Goal: Use online tool/utility

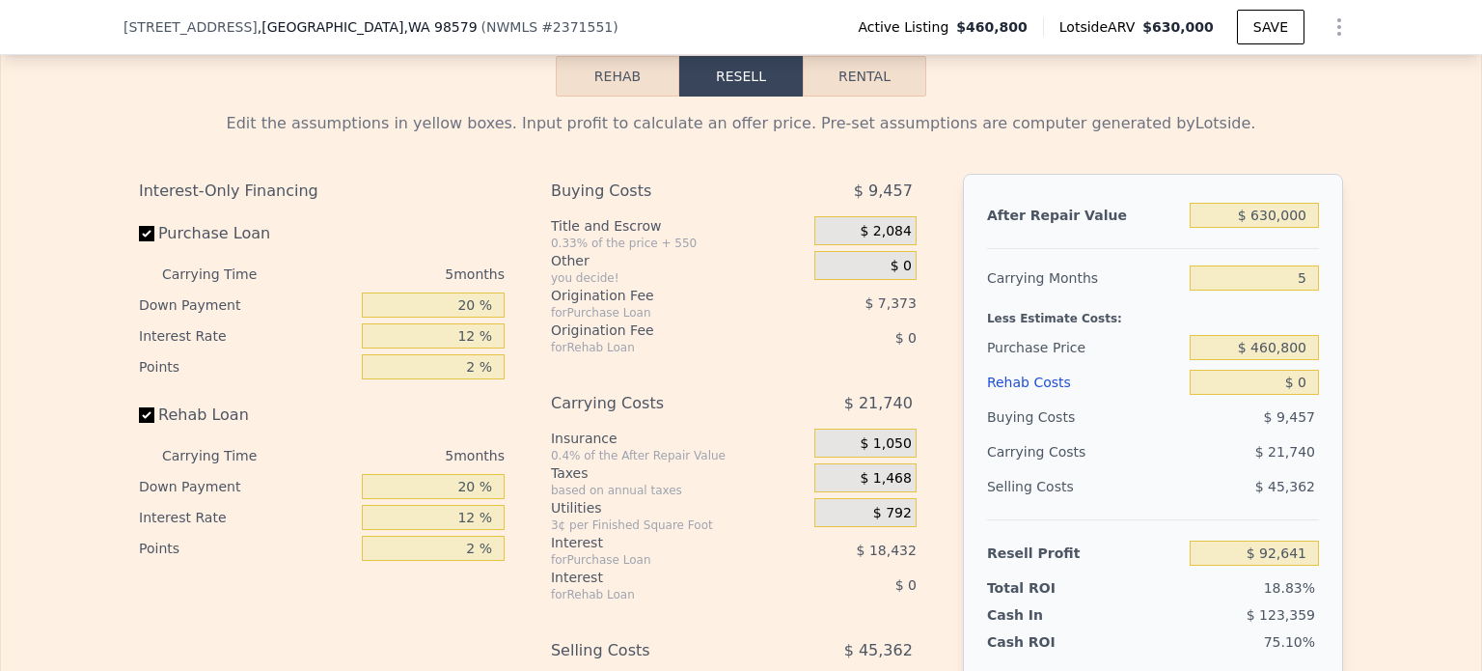
scroll to position [2888, 0]
drag, startPoint x: 1252, startPoint y: 238, endPoint x: 1338, endPoint y: 235, distance: 85.9
click at [1335, 237] on div "After Repair Value $ 630,000 Carrying Months 5 Less Estimate Costs: Purchase Pr…" at bounding box center [1153, 443] width 380 height 537
type input "$ 520,000"
type input "-$ 9,352"
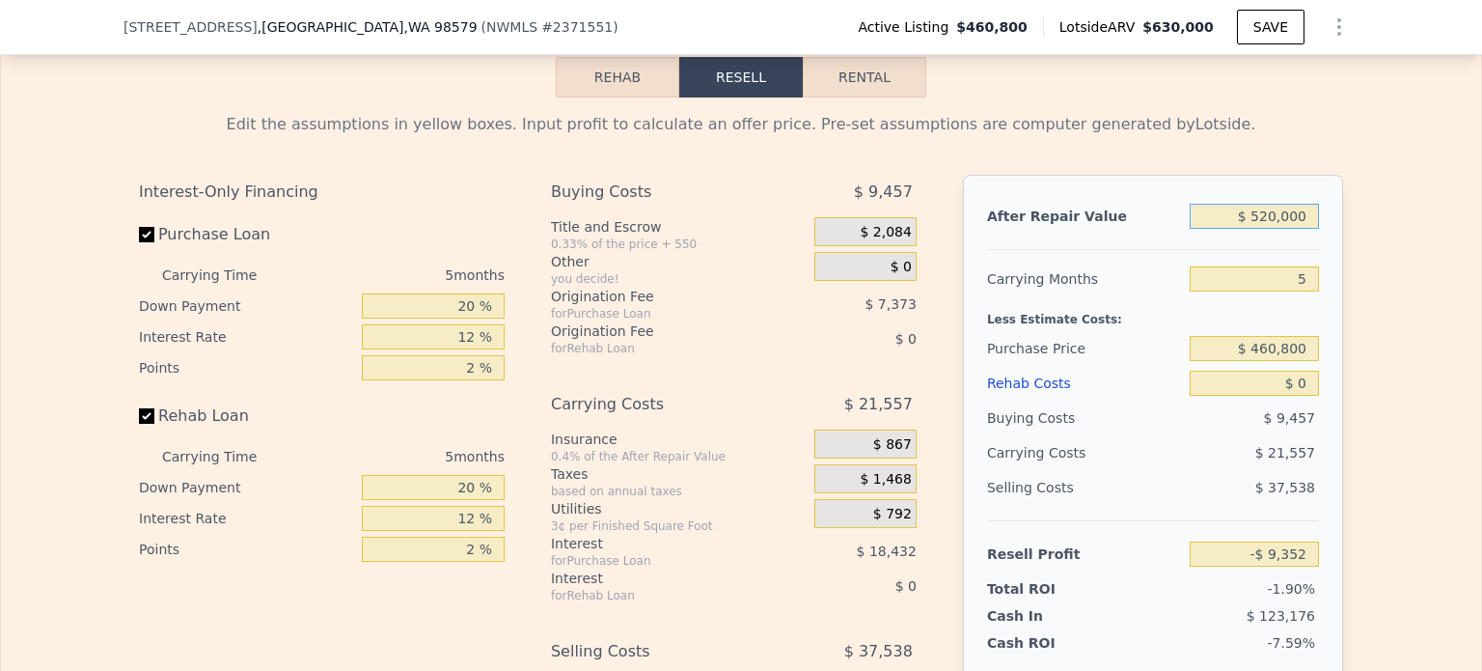
type input "$ 520,000"
drag, startPoint x: 1289, startPoint y: 301, endPoint x: 1318, endPoint y: 301, distance: 29.0
click at [1318, 301] on div "After Repair Value $ 520,000 Carrying Months 5 Less Estimate Costs: Purchase Pr…" at bounding box center [1153, 443] width 380 height 537
type input "6"
type input "-$ 13,664"
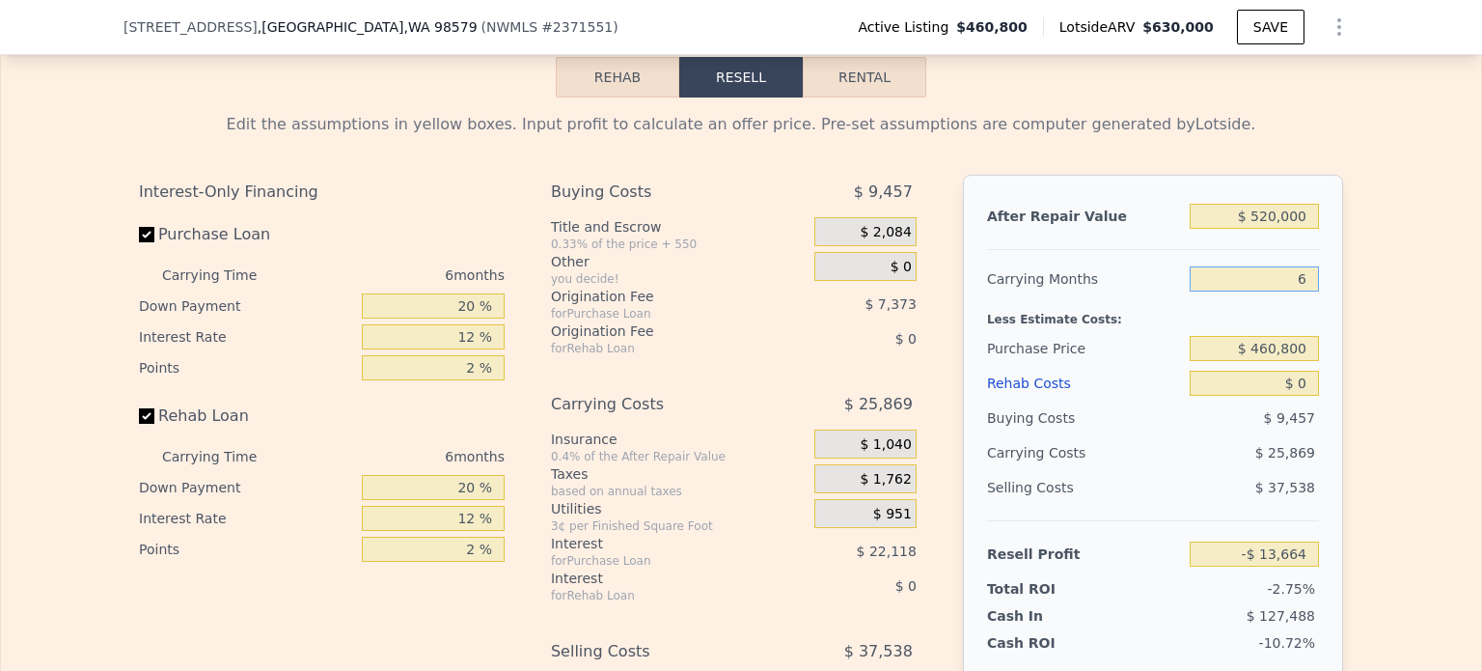
scroll to position [2984, 0]
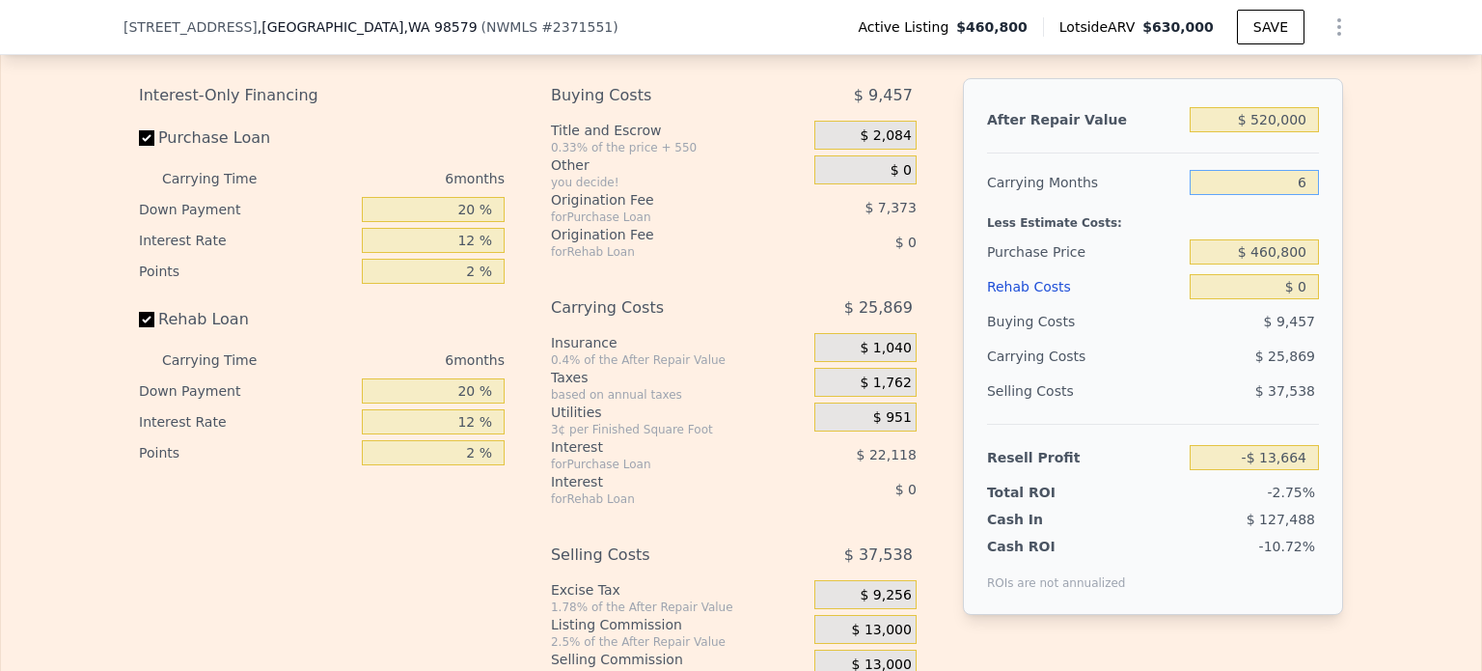
type input "6"
drag, startPoint x: 1289, startPoint y: 315, endPoint x: 1312, endPoint y: 315, distance: 22.2
click at [1312, 299] on input "$ 0" at bounding box center [1254, 286] width 129 height 25
drag, startPoint x: 1293, startPoint y: 315, endPoint x: 1309, endPoint y: 314, distance: 15.5
click at [1309, 299] on input "$ 0" at bounding box center [1254, 286] width 129 height 25
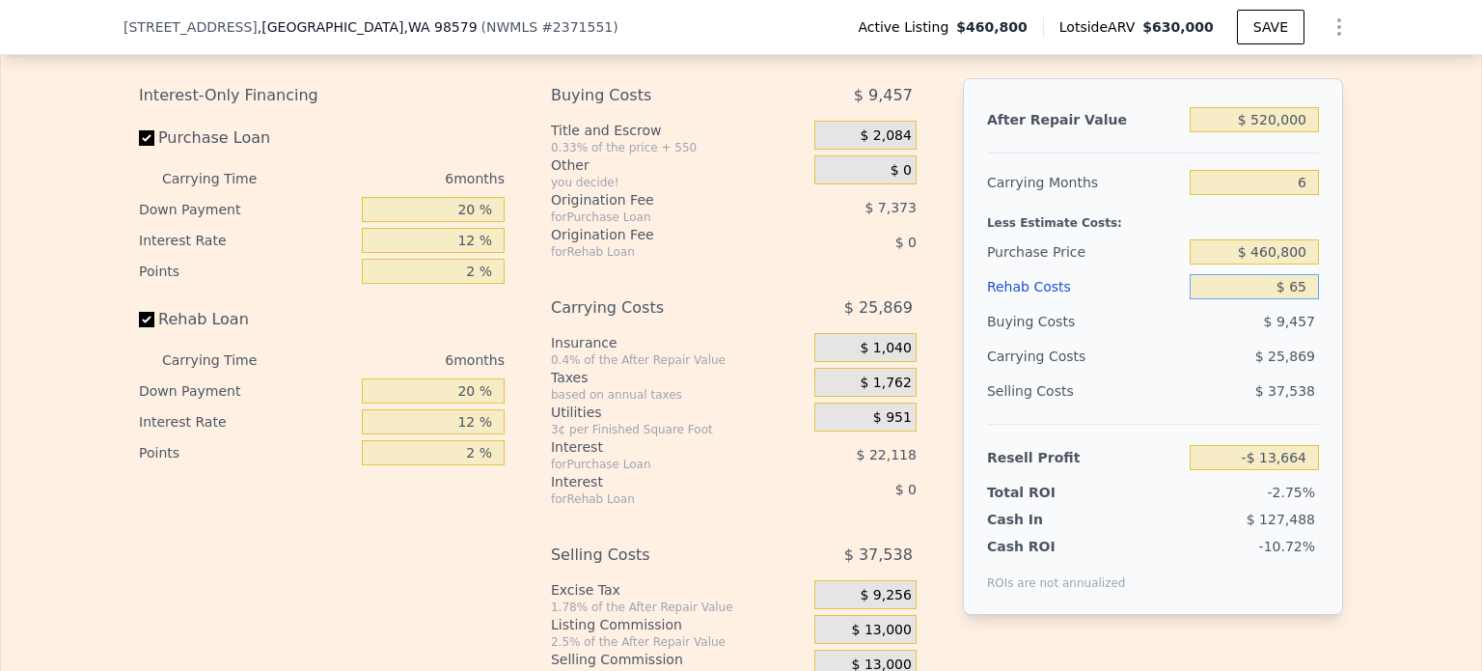
type input "$ 650"
type input "-$ 13,736"
type input "$ 65,000"
type input "-$ 82,824"
type input "$ 65,000"
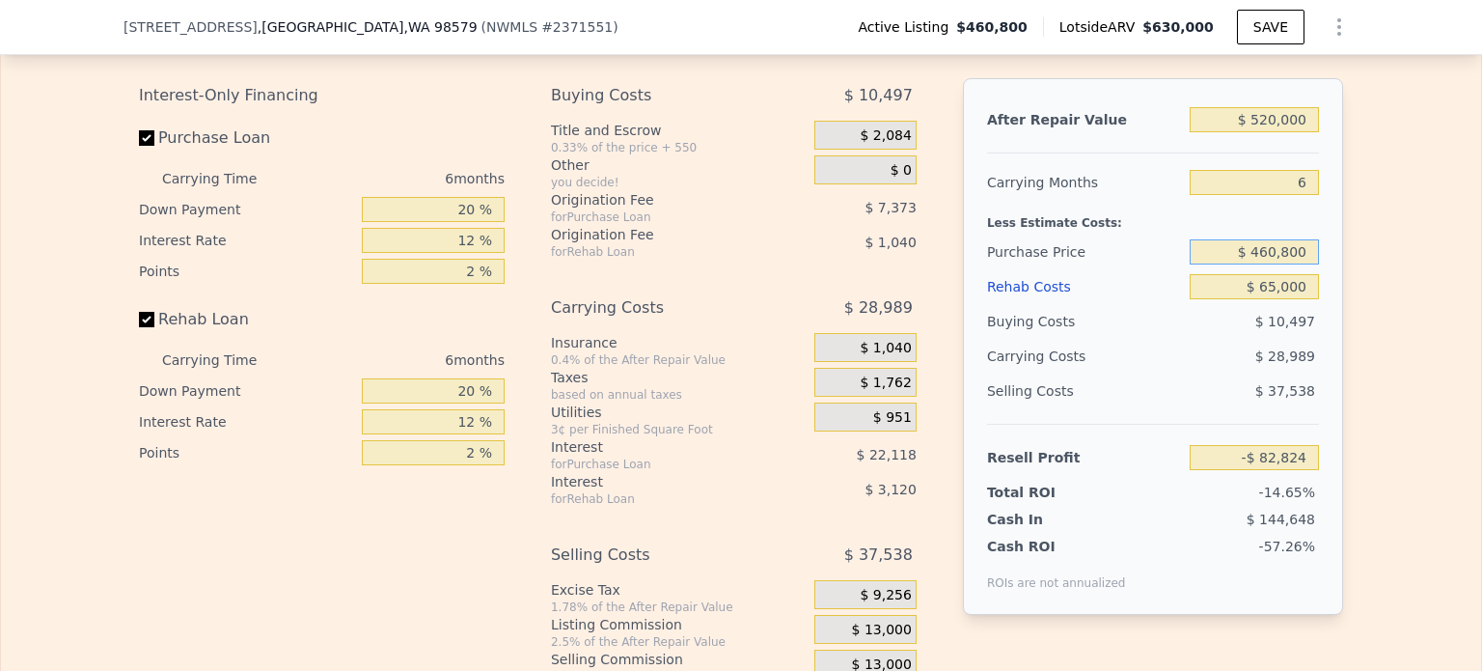
drag, startPoint x: 1254, startPoint y: 275, endPoint x: 1340, endPoint y: 285, distance: 86.4
click at [1340, 285] on div "Edit the assumptions in yellow boxes. Input profit to calculate an offer price.…" at bounding box center [741, 360] width 1235 height 718
type input "$ 360,000"
drag, startPoint x: 1340, startPoint y: 285, endPoint x: 1341, endPoint y: 300, distance: 15.5
click at [1341, 300] on div "Edit the assumptions in yellow boxes. Input profit to calculate an offer price.…" at bounding box center [741, 360] width 1235 height 718
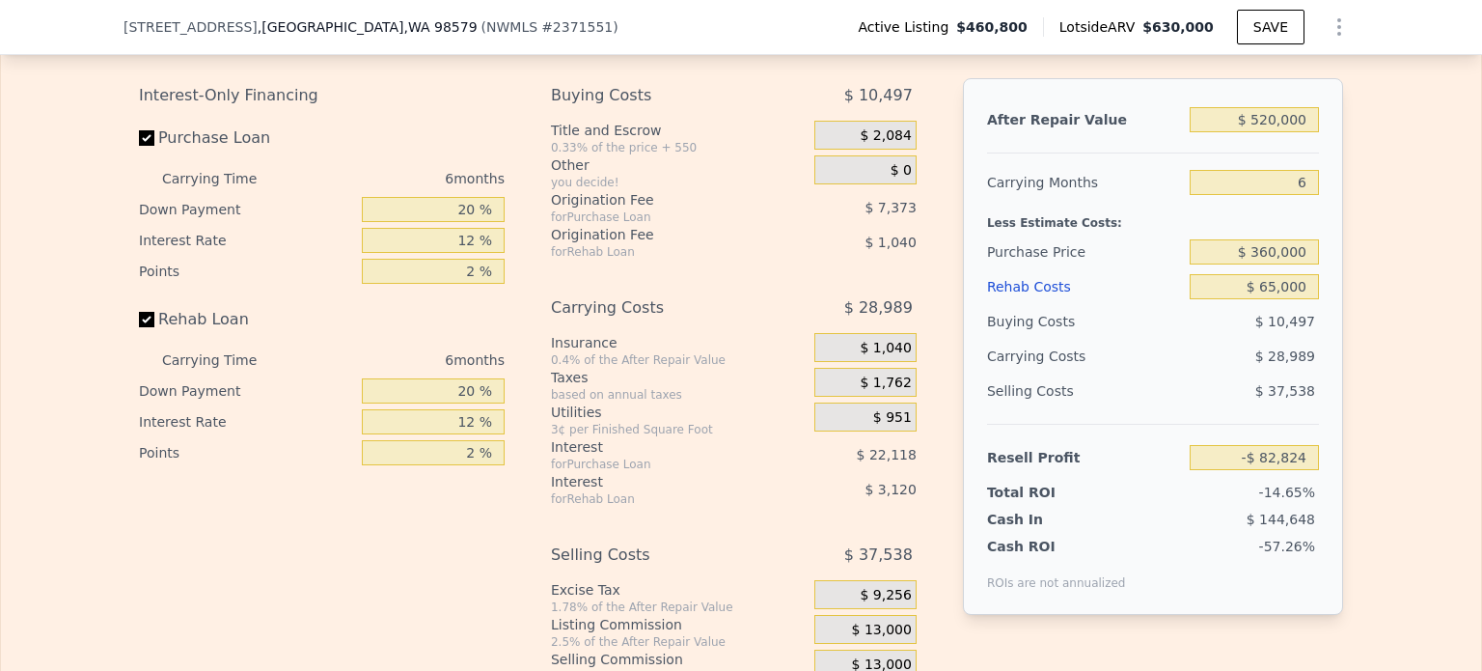
type input "$ 24,760"
click at [1340, 370] on div "Edit the assumptions in yellow boxes. Input profit to calculate an offer price.…" at bounding box center [741, 360] width 1235 height 718
drag, startPoint x: 1254, startPoint y: 146, endPoint x: 1394, endPoint y: 165, distance: 141.3
click at [1379, 157] on div "Edit the assumptions in yellow boxes. Input profit to calculate an offer price.…" at bounding box center [741, 360] width 1480 height 718
type input "$ 52"
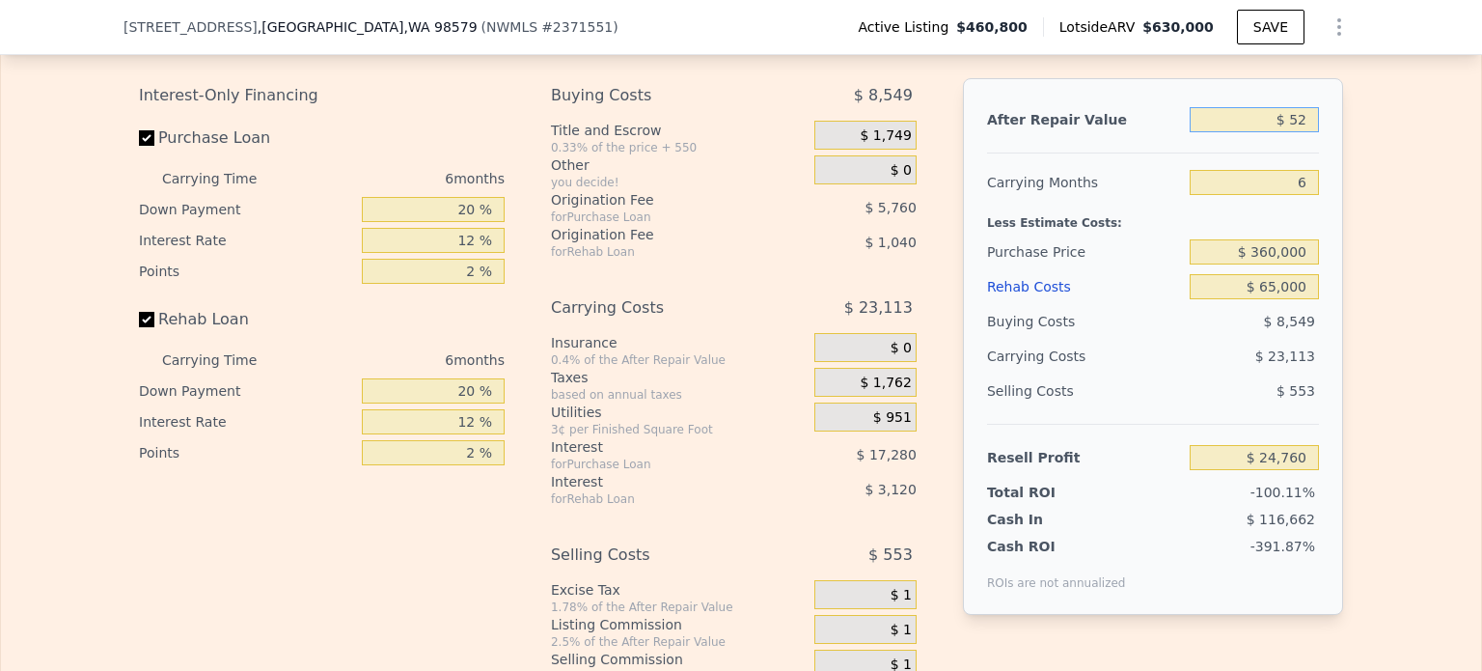
type input "-$ 457,163"
type input "$ 520"
type input "-$ 456,730"
type input "$ 520"
click at [190, 30] on span "[STREET_ADDRESS]" at bounding box center [191, 26] width 134 height 19
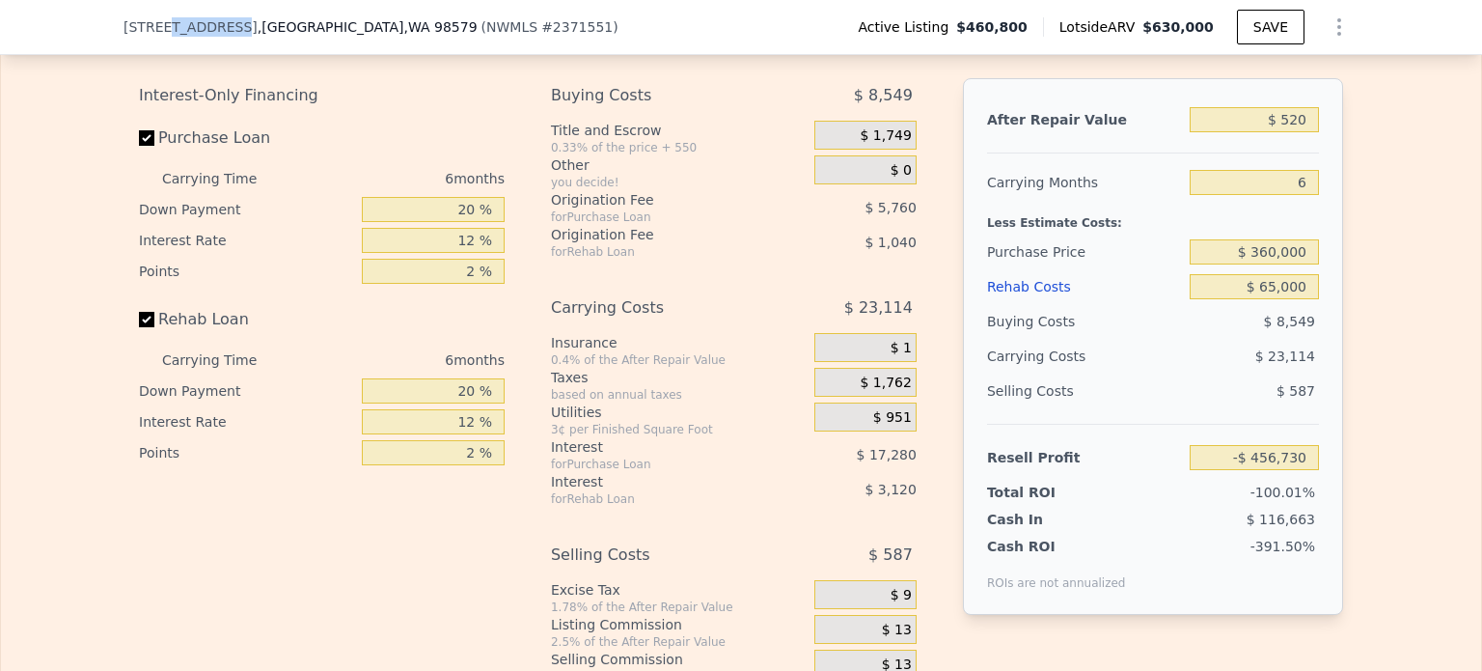
click at [190, 30] on span "[STREET_ADDRESS]" at bounding box center [191, 26] width 134 height 19
click at [97, 20] on div "[STREET_ADDRESS] ( NWMLS # 2371551 ) Active Listing $460,800 Lotside ARV $630,0…" at bounding box center [741, 27] width 1482 height 55
drag, startPoint x: 114, startPoint y: 24, endPoint x: 396, endPoint y: 36, distance: 282.0
click at [396, 36] on div "[STREET_ADDRESS] ( NWMLS # 2371551 ) Active Listing $460,800 Lotside ARV $630,0…" at bounding box center [741, 27] width 1482 height 55
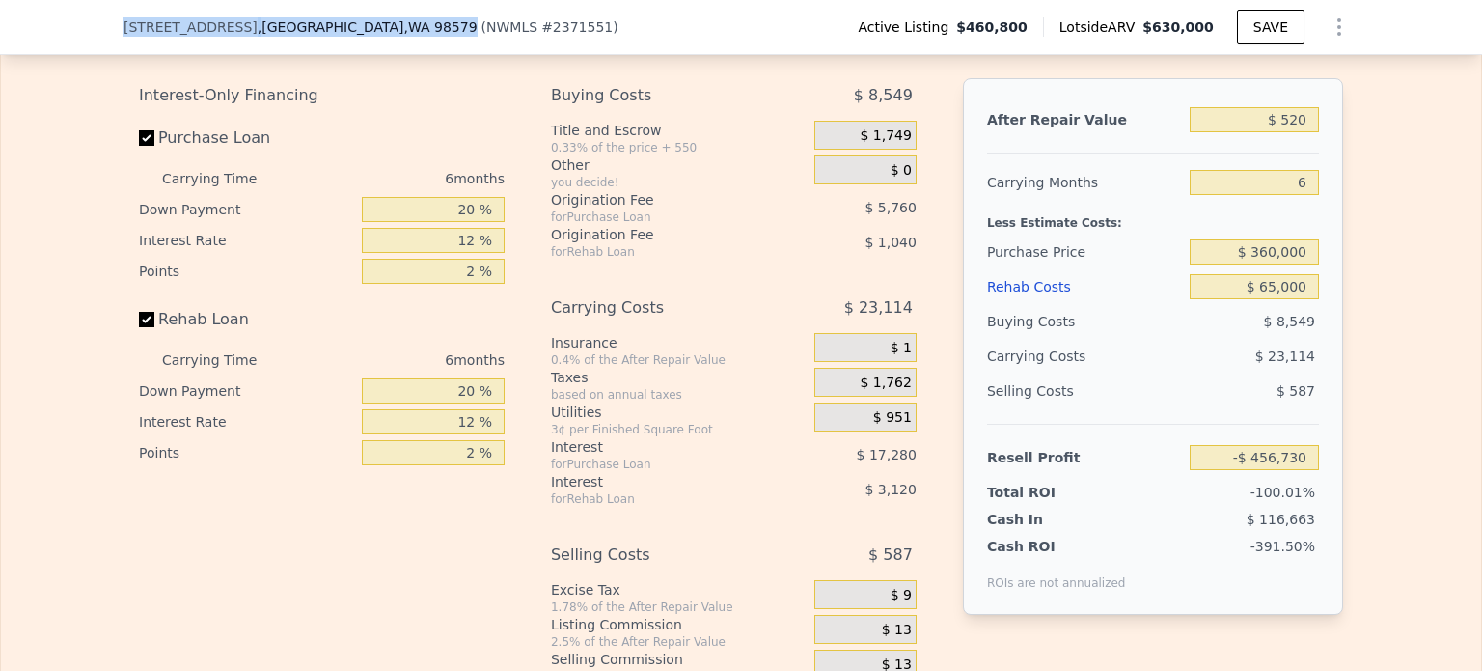
copy div "[STREET_ADDRESS]"
